Goal: Transaction & Acquisition: Download file/media

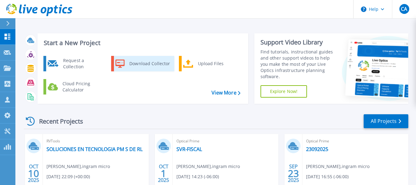
click at [150, 60] on div "Download Collector" at bounding box center [149, 63] width 47 height 12
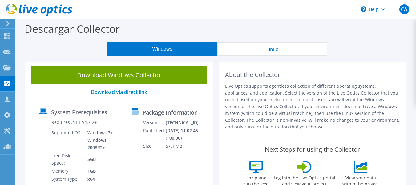
click at [162, 33] on div "Descargar Collector" at bounding box center [215, 29] width 395 height 23
click at [134, 93] on link "Download via direct link" at bounding box center [119, 91] width 56 height 7
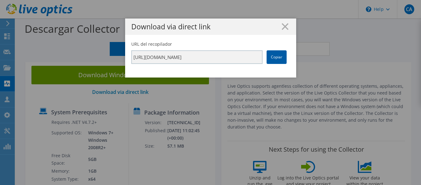
click at [275, 55] on link "Copiar" at bounding box center [277, 57] width 20 height 14
click at [282, 26] on line at bounding box center [285, 26] width 6 height 6
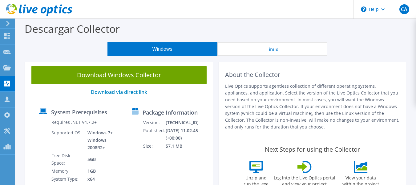
click at [329, 37] on div "Descargar Collector" at bounding box center [215, 29] width 395 height 23
